Goal: Information Seeking & Learning: Learn about a topic

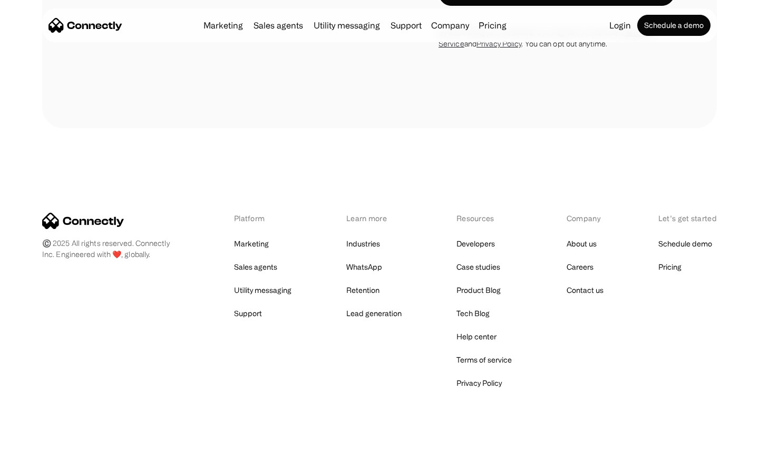
scroll to position [1783, 0]
